Goal: Task Accomplishment & Management: Use online tool/utility

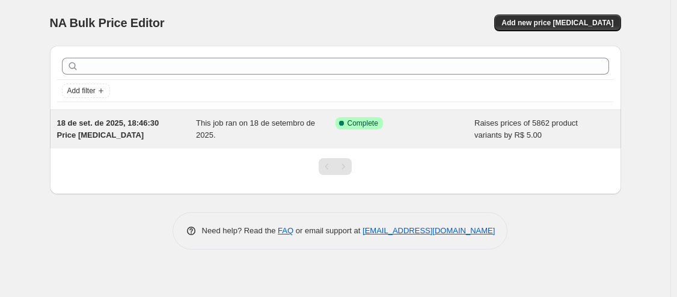
click at [525, 136] on span "Raises prices of 5862 product variants by R$ 5.00" at bounding box center [526, 128] width 103 height 21
